Goal: Information Seeking & Learning: Learn about a topic

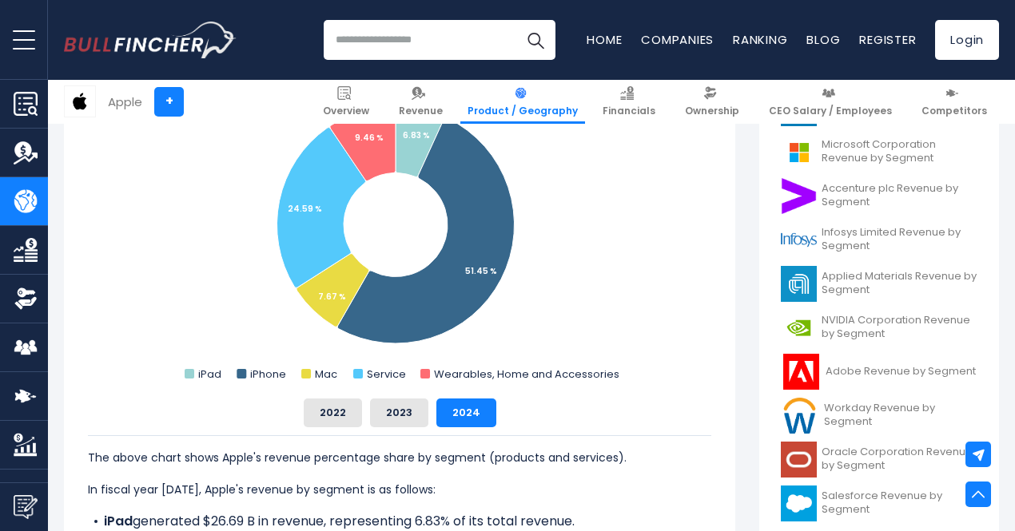
scroll to position [447, 0]
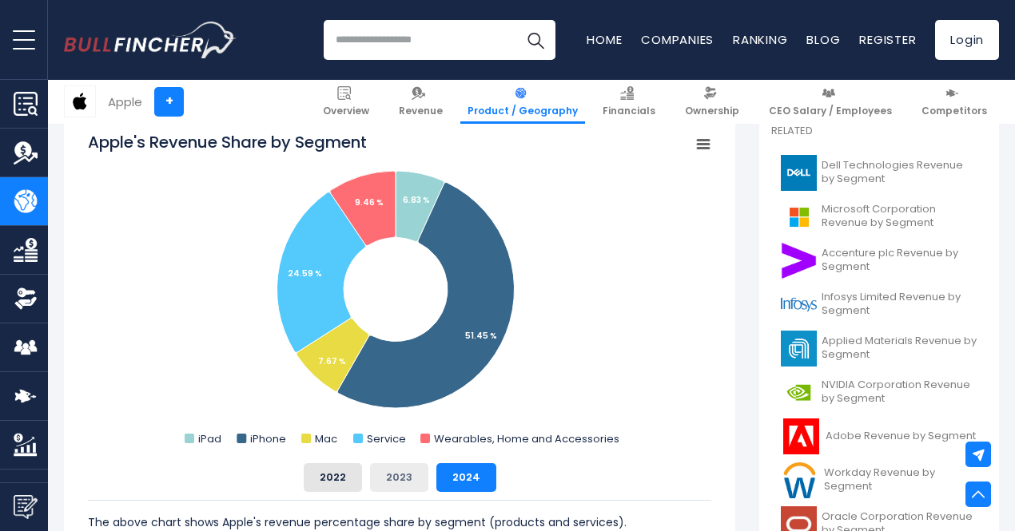
click at [409, 479] on button "2023" at bounding box center [399, 477] width 58 height 29
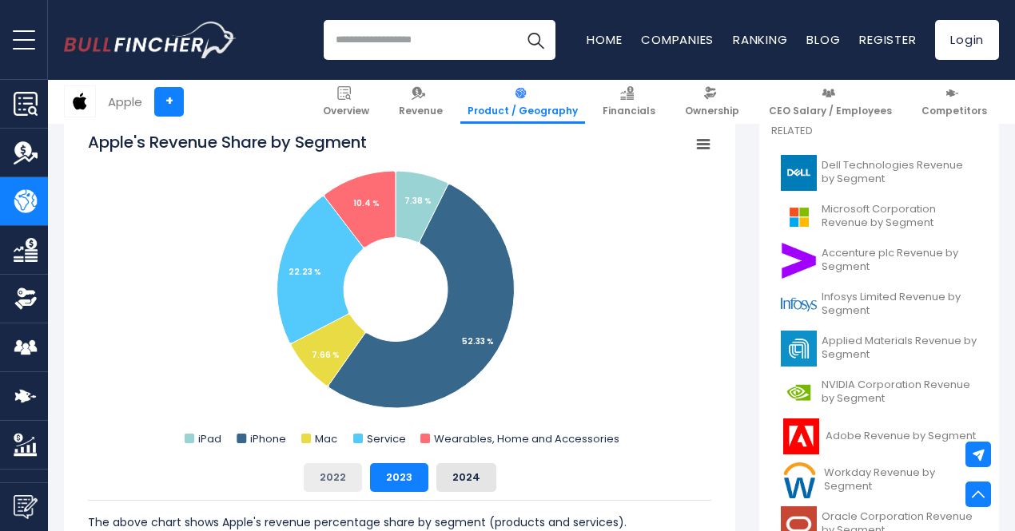
click at [322, 475] on button "2022" at bounding box center [333, 477] width 58 height 29
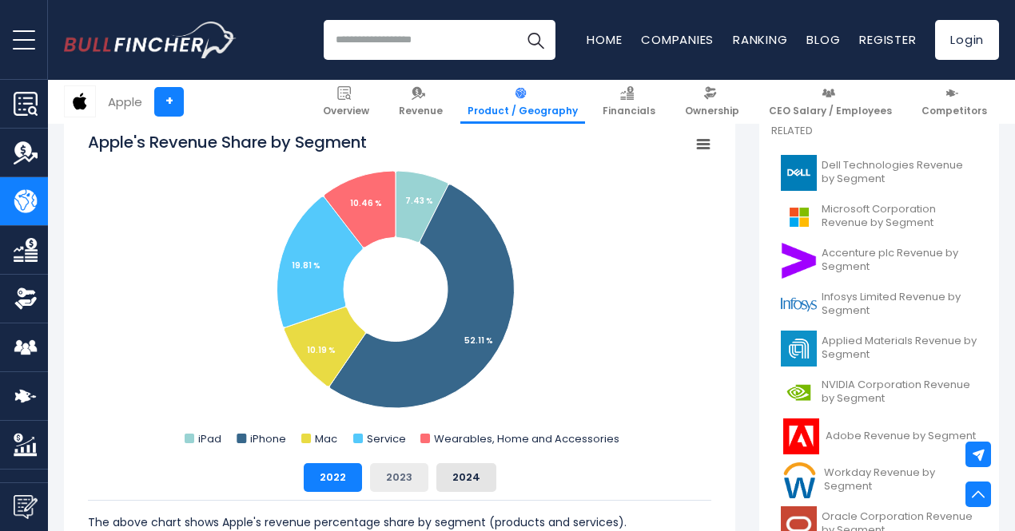
click at [377, 473] on button "2023" at bounding box center [399, 477] width 58 height 29
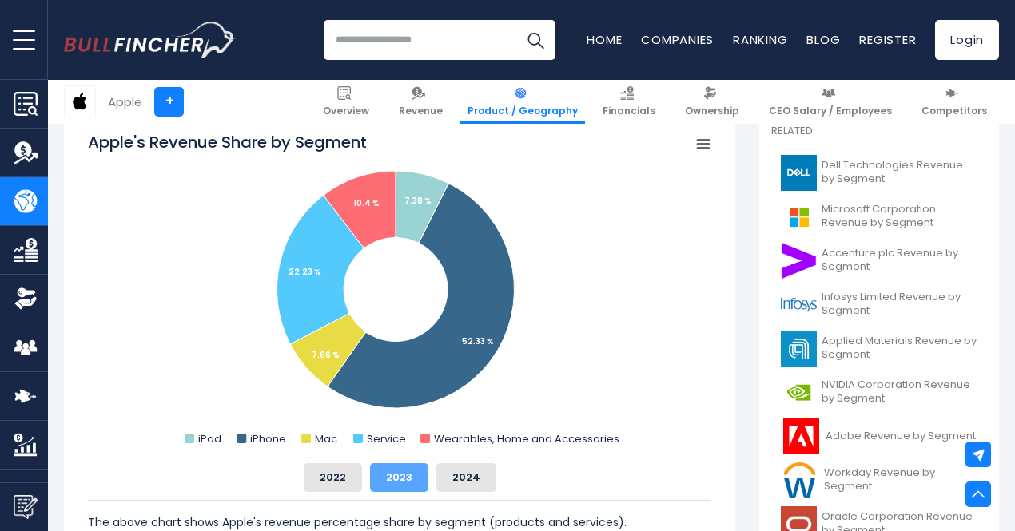
click at [383, 467] on button "2023" at bounding box center [399, 477] width 58 height 29
click at [447, 479] on button "2024" at bounding box center [466, 477] width 60 height 29
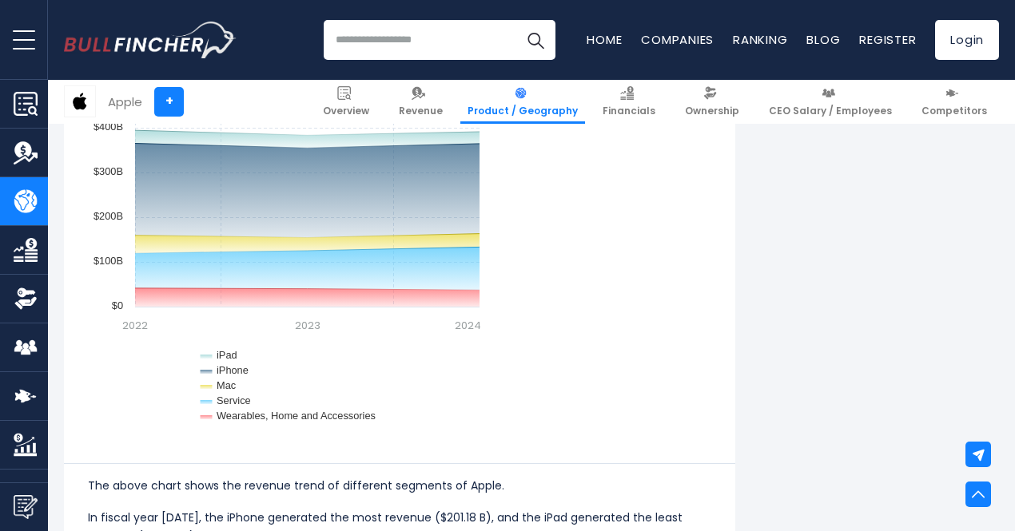
scroll to position [1419, 0]
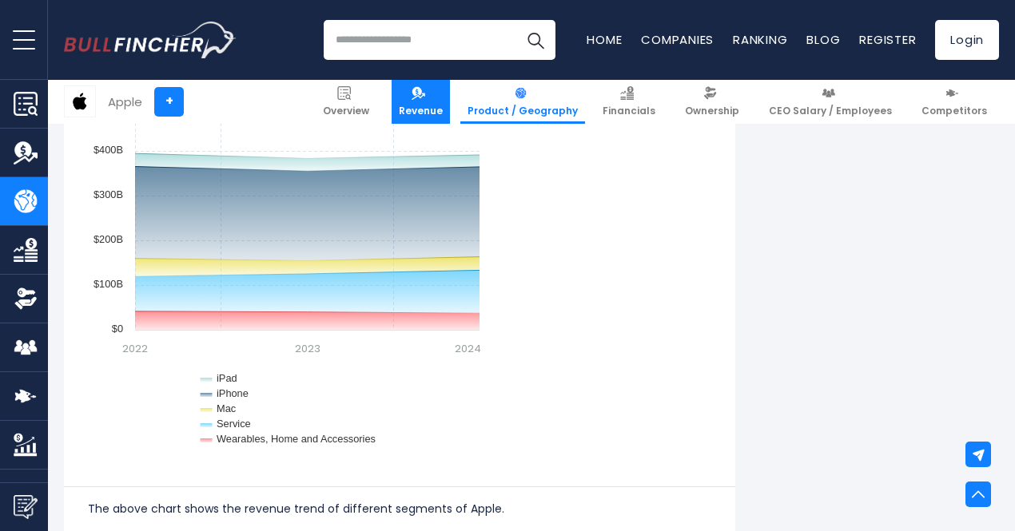
click at [427, 112] on span "Revenue" at bounding box center [421, 111] width 44 height 13
click at [438, 111] on span "Revenue" at bounding box center [421, 111] width 44 height 13
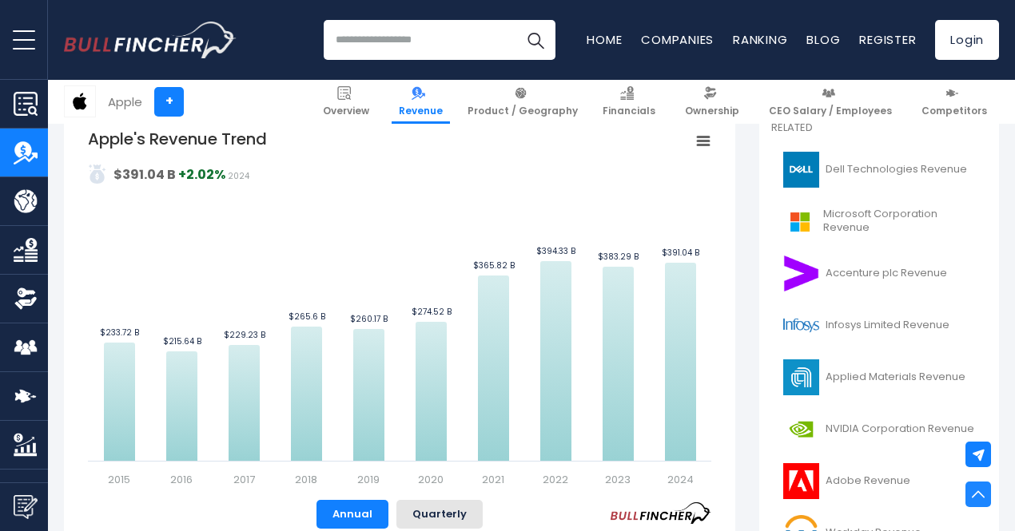
scroll to position [399, 0]
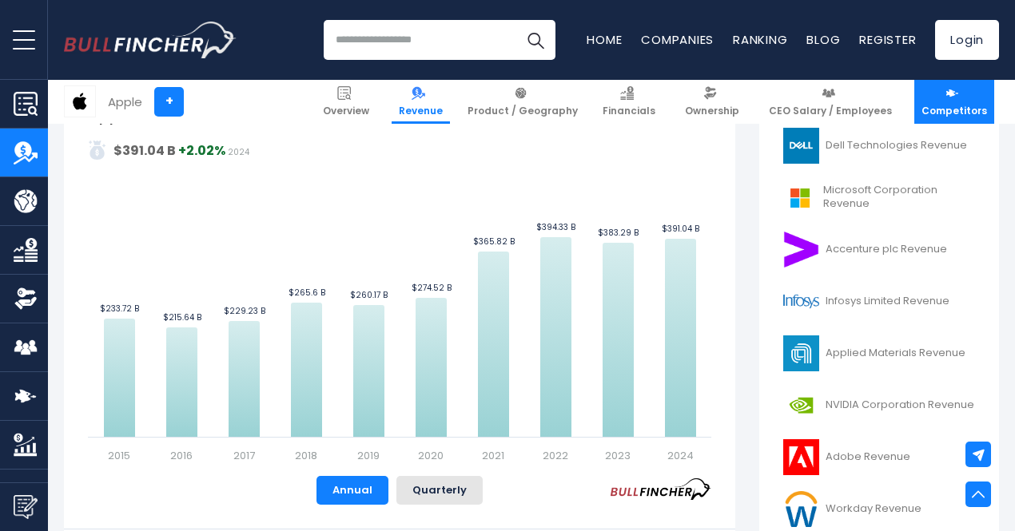
click at [959, 111] on span "Competitors" at bounding box center [954, 111] width 66 height 13
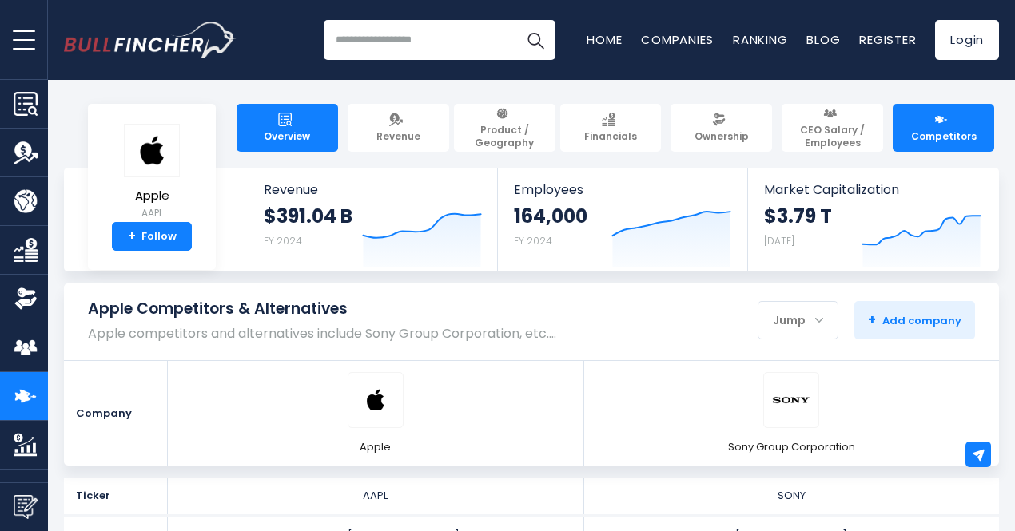
click at [274, 133] on span "Overview" at bounding box center [287, 136] width 46 height 13
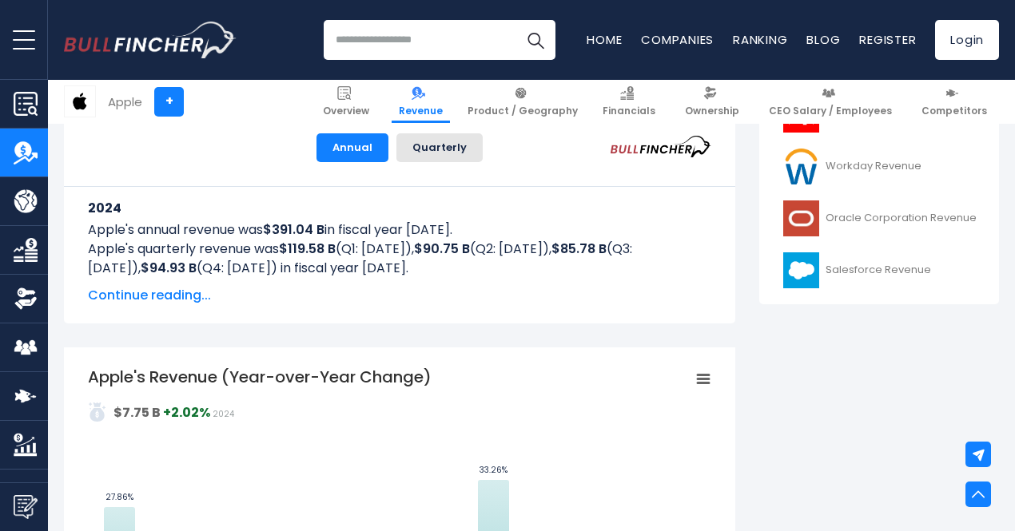
scroll to position [730, 0]
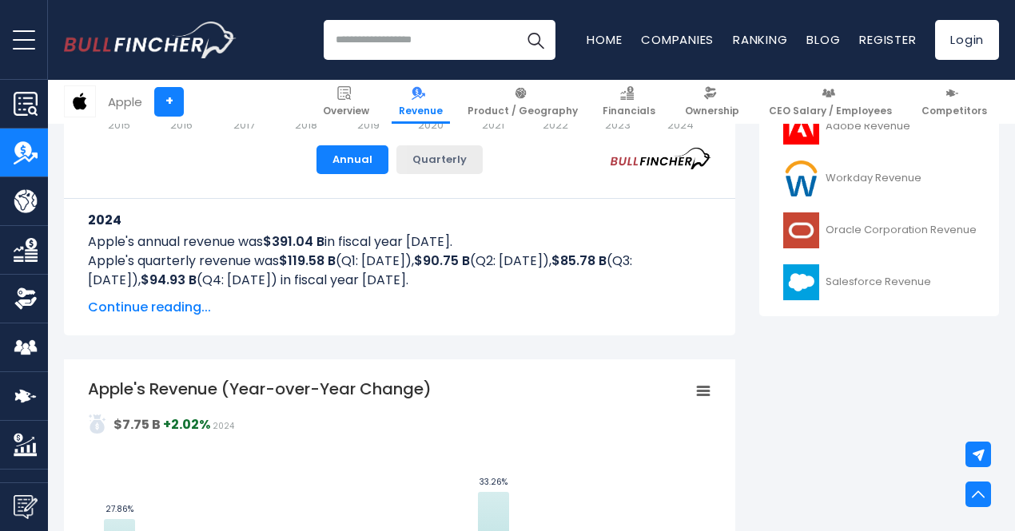
click at [434, 154] on button "Quarterly" at bounding box center [439, 159] width 86 height 29
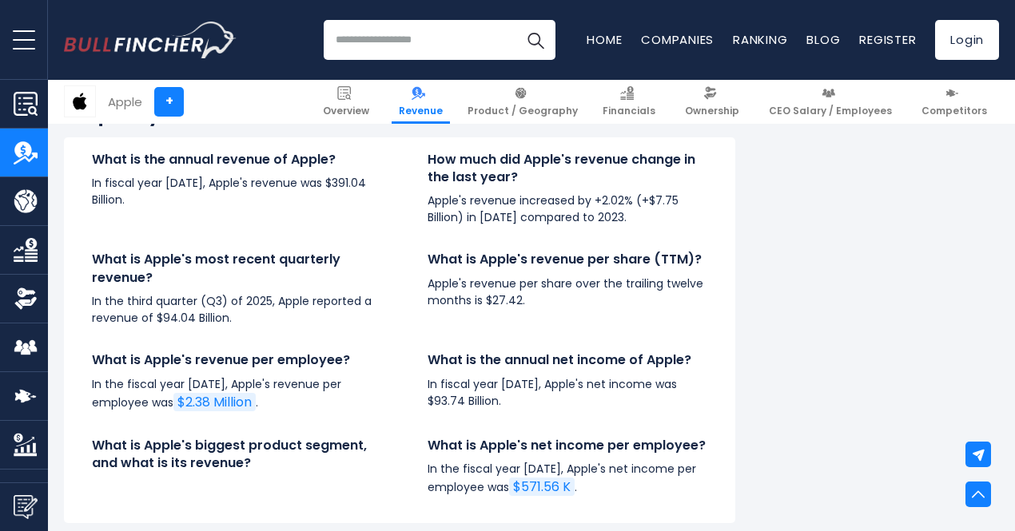
scroll to position [3744, 0]
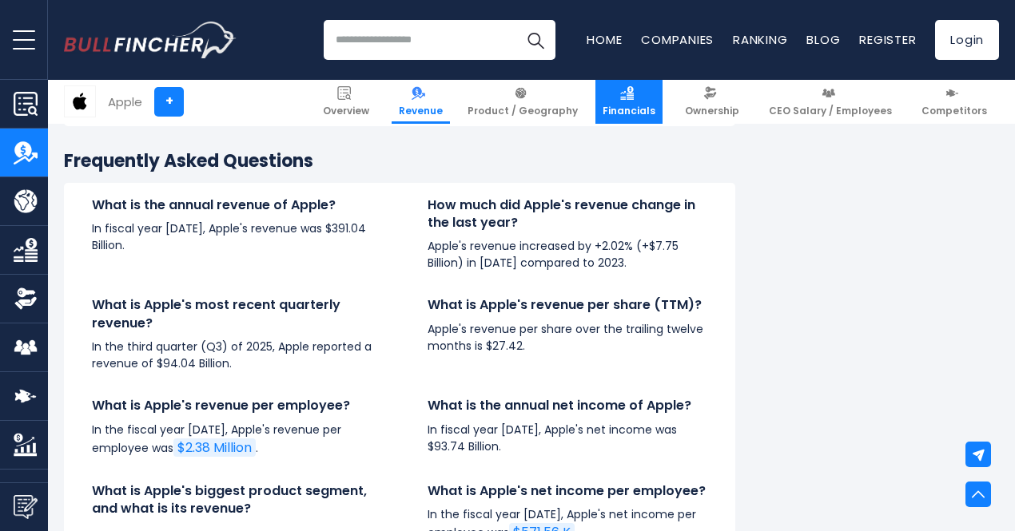
click at [638, 117] on span "Financials" at bounding box center [628, 111] width 53 height 13
click at [638, 105] on span "Financials" at bounding box center [628, 111] width 53 height 13
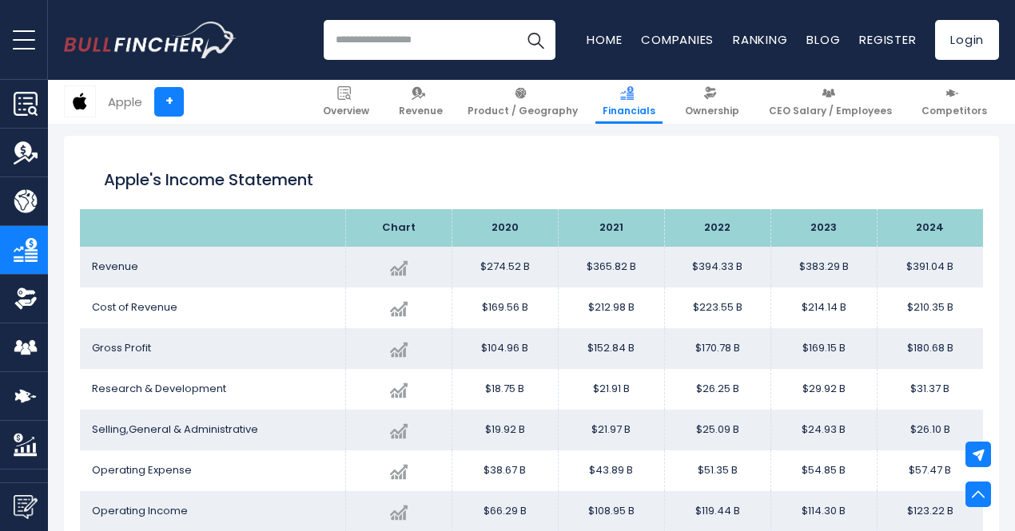
click at [638, 106] on span "Financials" at bounding box center [628, 111] width 53 height 13
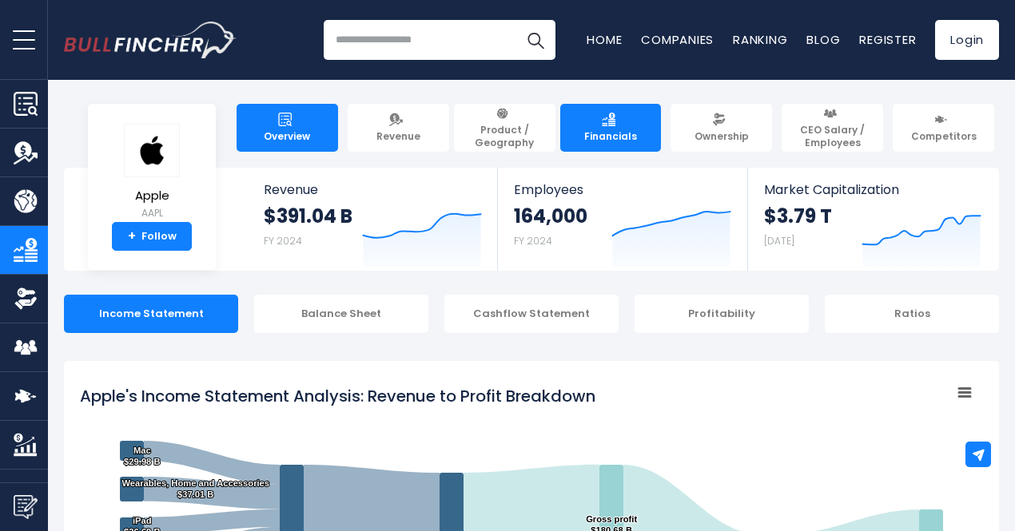
click at [284, 130] on span "Overview" at bounding box center [287, 136] width 46 height 13
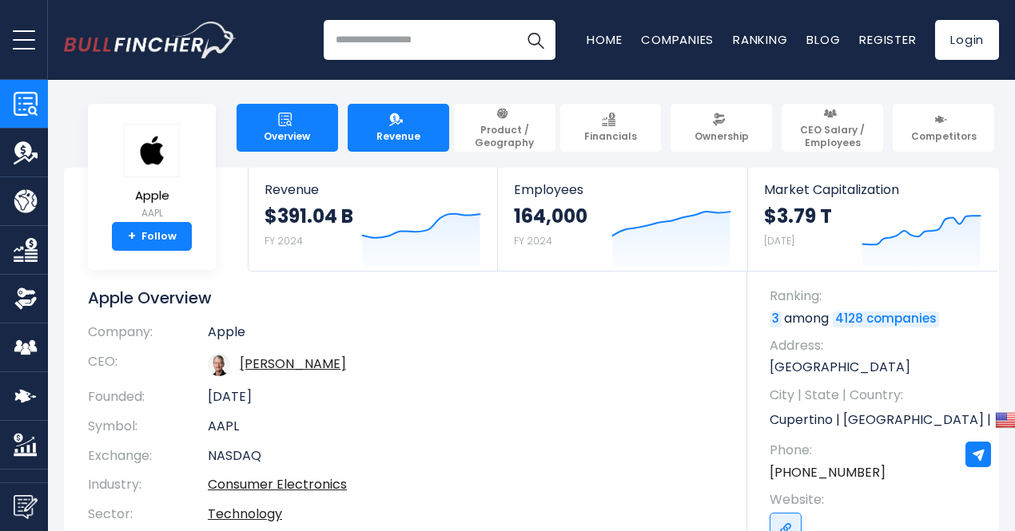
click at [389, 130] on span "Revenue" at bounding box center [398, 136] width 44 height 13
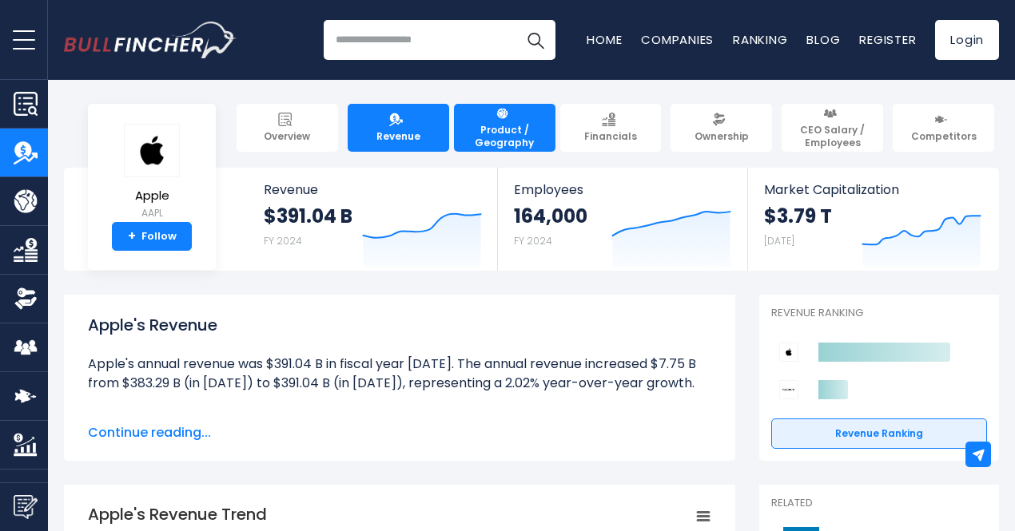
click at [479, 129] on span "Product / Geography" at bounding box center [504, 136] width 87 height 25
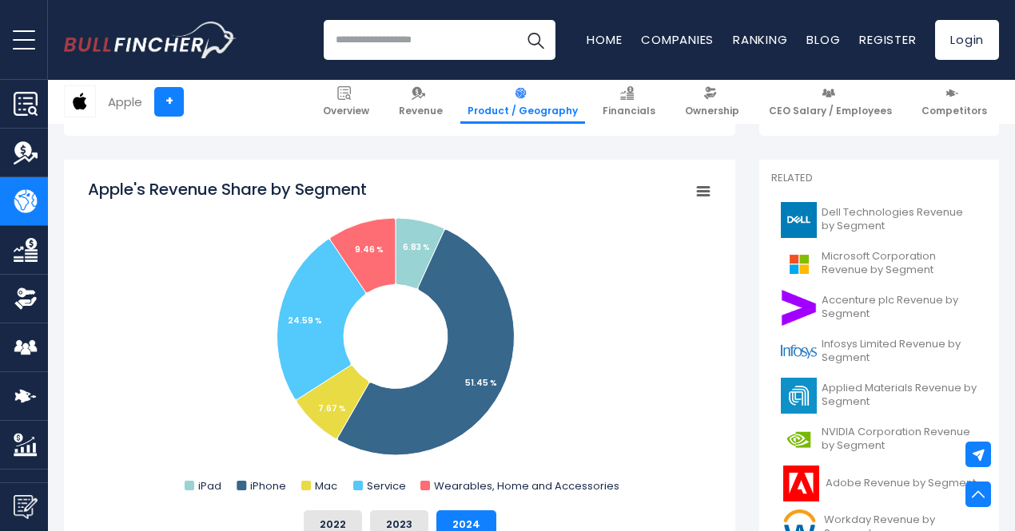
scroll to position [404, 0]
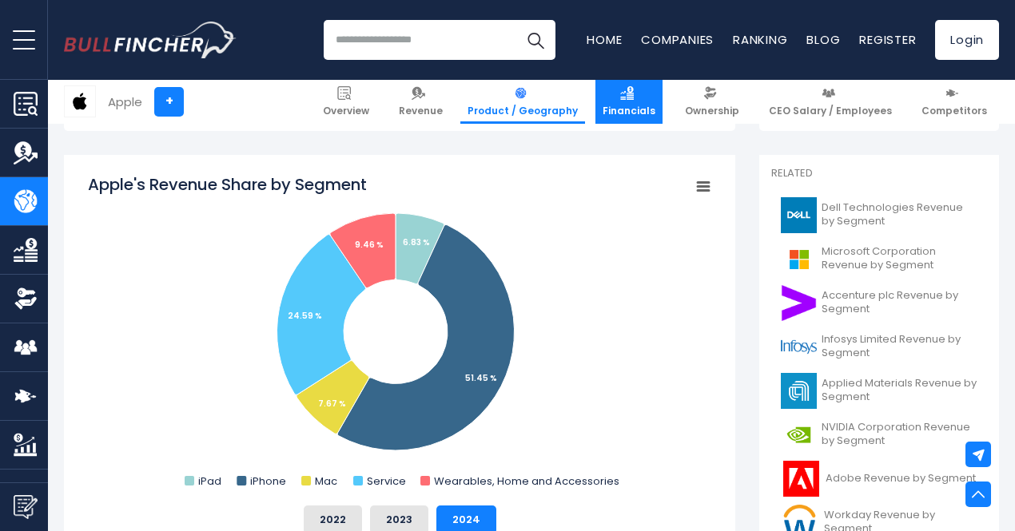
click at [634, 103] on link "Financials" at bounding box center [628, 102] width 67 height 44
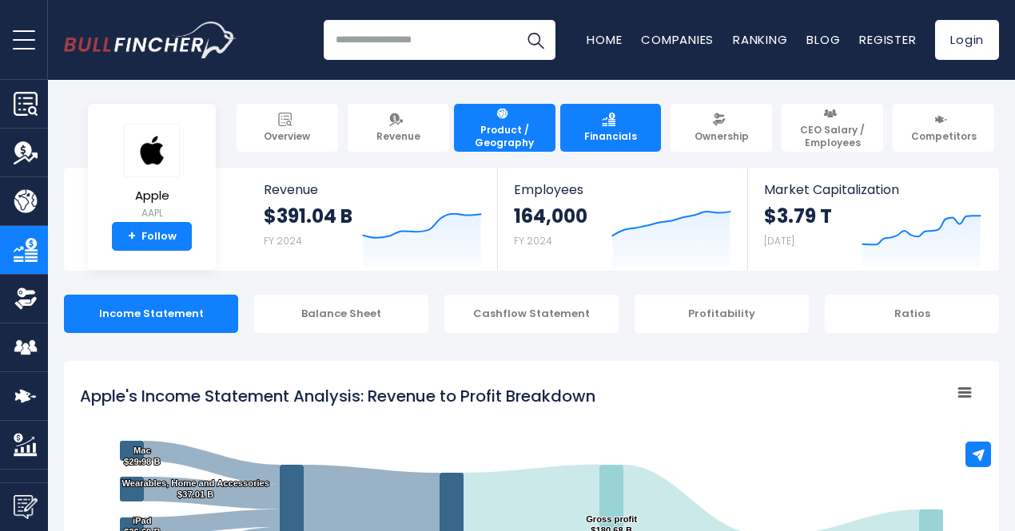
click at [483, 124] on span "Product / Geography" at bounding box center [504, 136] width 87 height 25
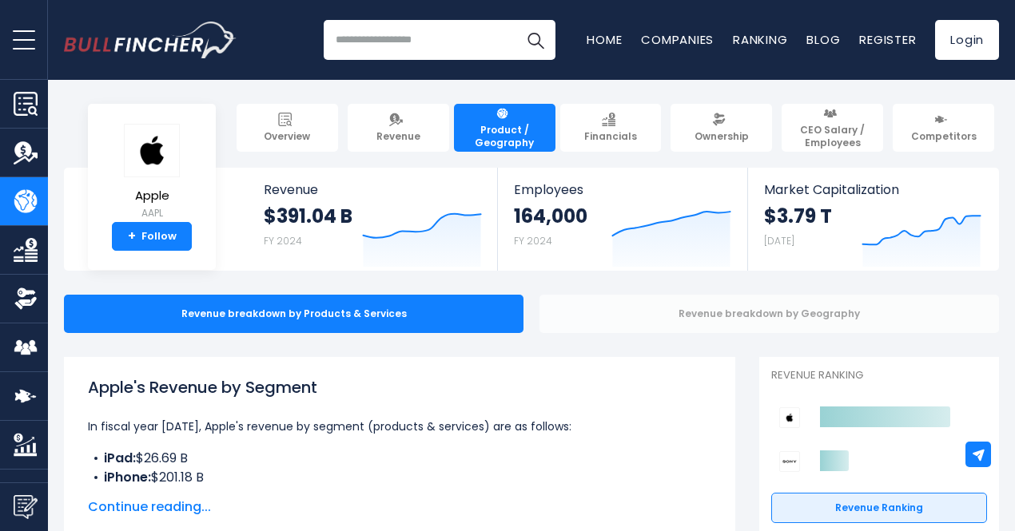
click at [694, 311] on div "Revenue breakdown by Geography" at bounding box center [768, 314] width 459 height 38
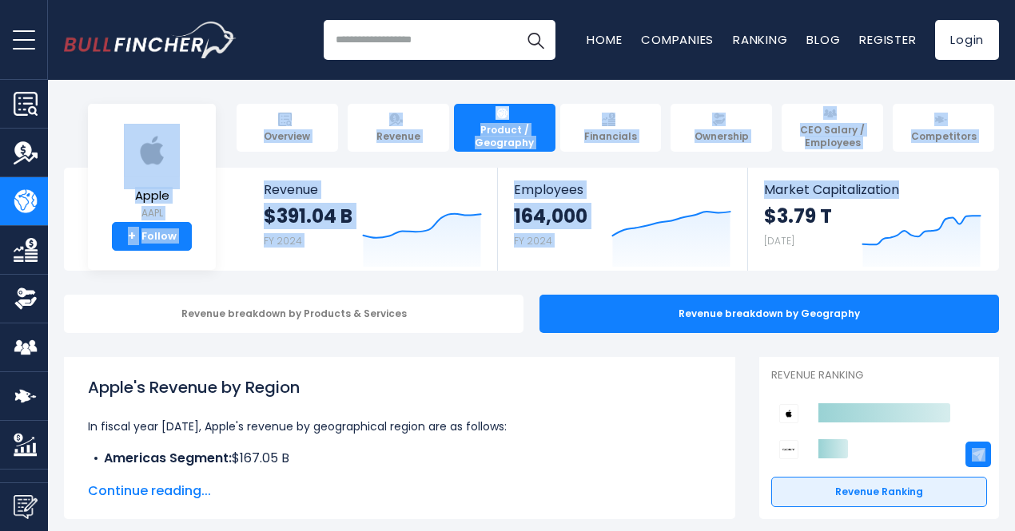
drag, startPoint x: 1013, startPoint y: 61, endPoint x: 1015, endPoint y: 99, distance: 38.4
click at [1014, 99] on html "Overview Revenue Product / Geography" at bounding box center [507, 265] width 1015 height 531
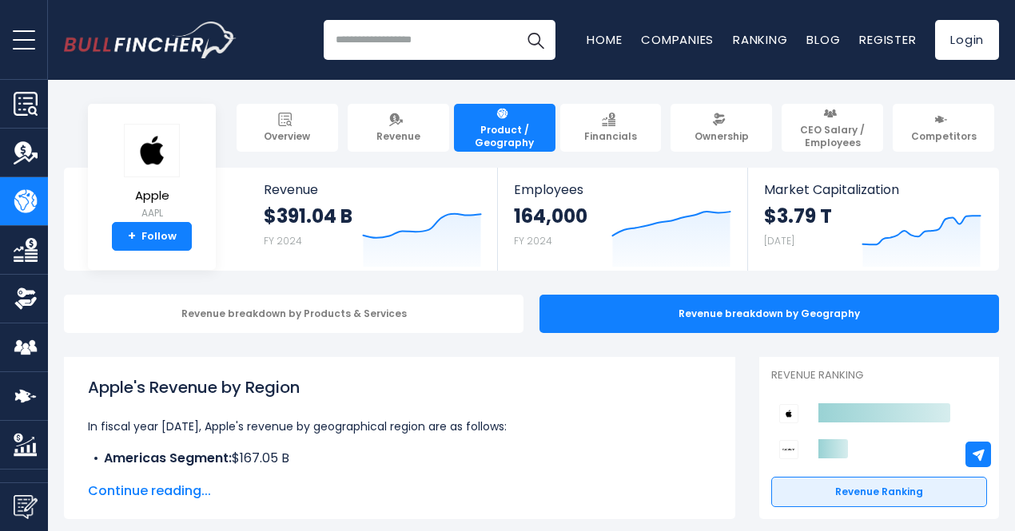
drag, startPoint x: 571, startPoint y: 389, endPoint x: 671, endPoint y: 335, distance: 113.7
click at [576, 384] on h1 "Apple's Revenue by Region" at bounding box center [399, 387] width 623 height 24
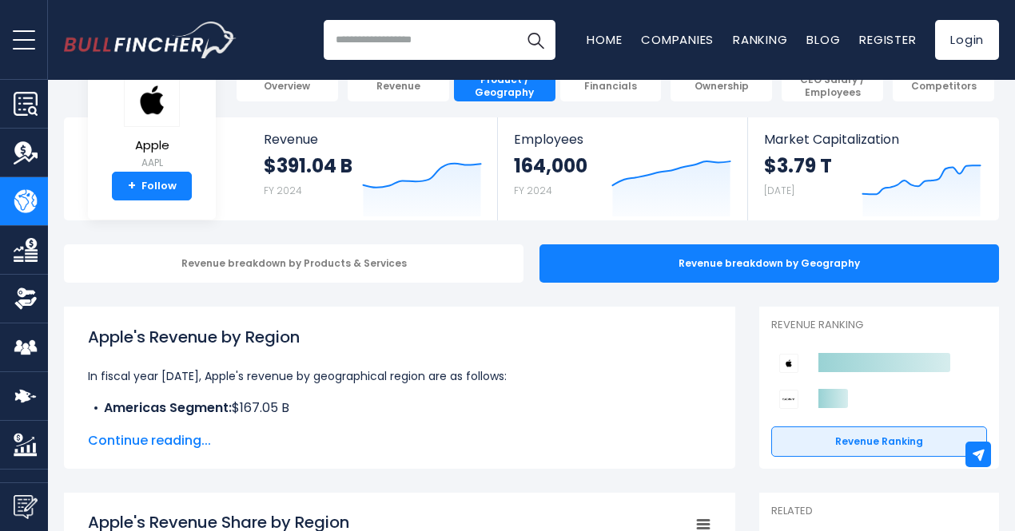
scroll to position [14, 0]
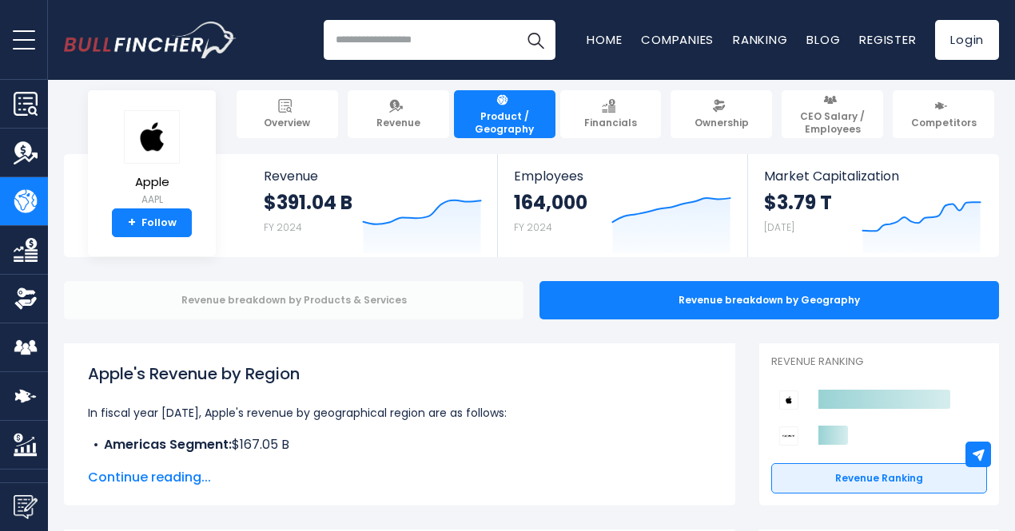
click at [321, 295] on div "Revenue breakdown by Products & Services" at bounding box center [293, 300] width 459 height 38
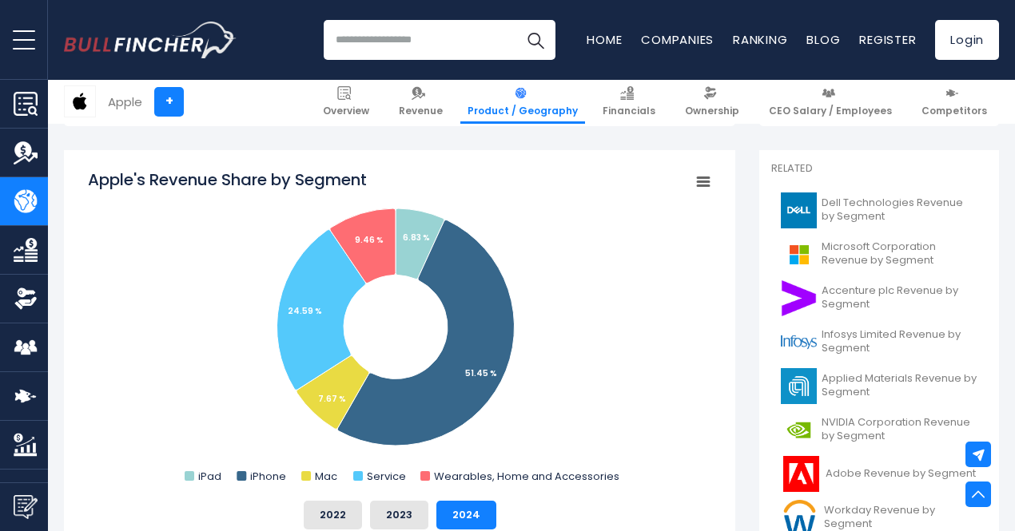
scroll to position [431, 0]
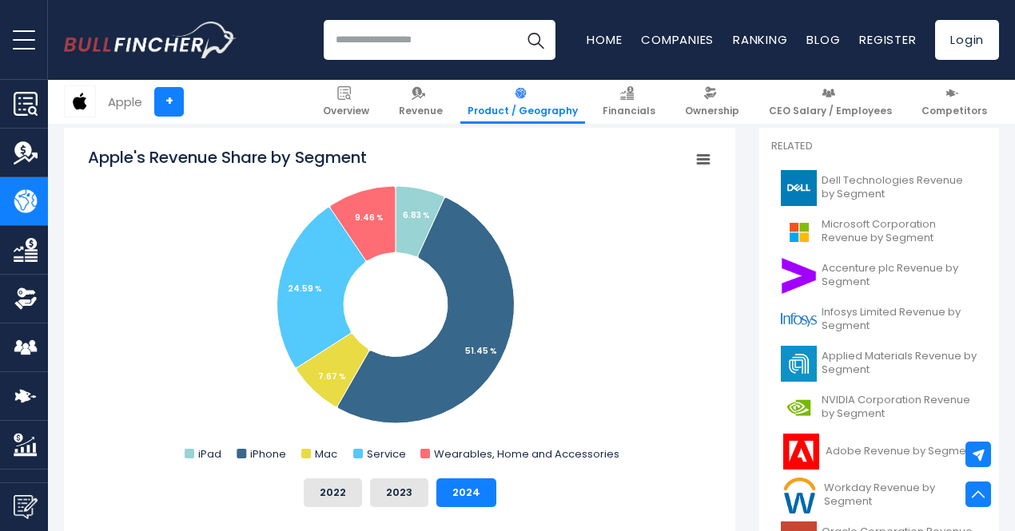
click at [639, 257] on rect "Apple's Revenue Share by Segment" at bounding box center [399, 306] width 623 height 320
